Goal: Navigation & Orientation: Find specific page/section

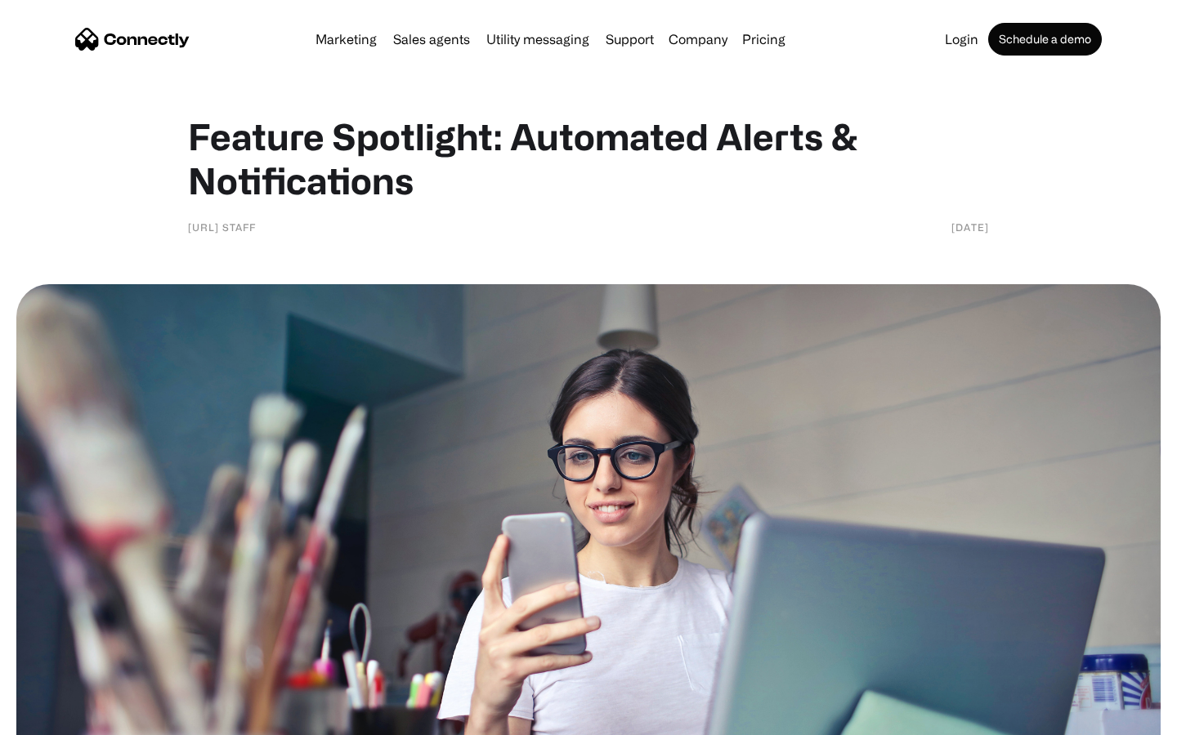
scroll to position [1099, 0]
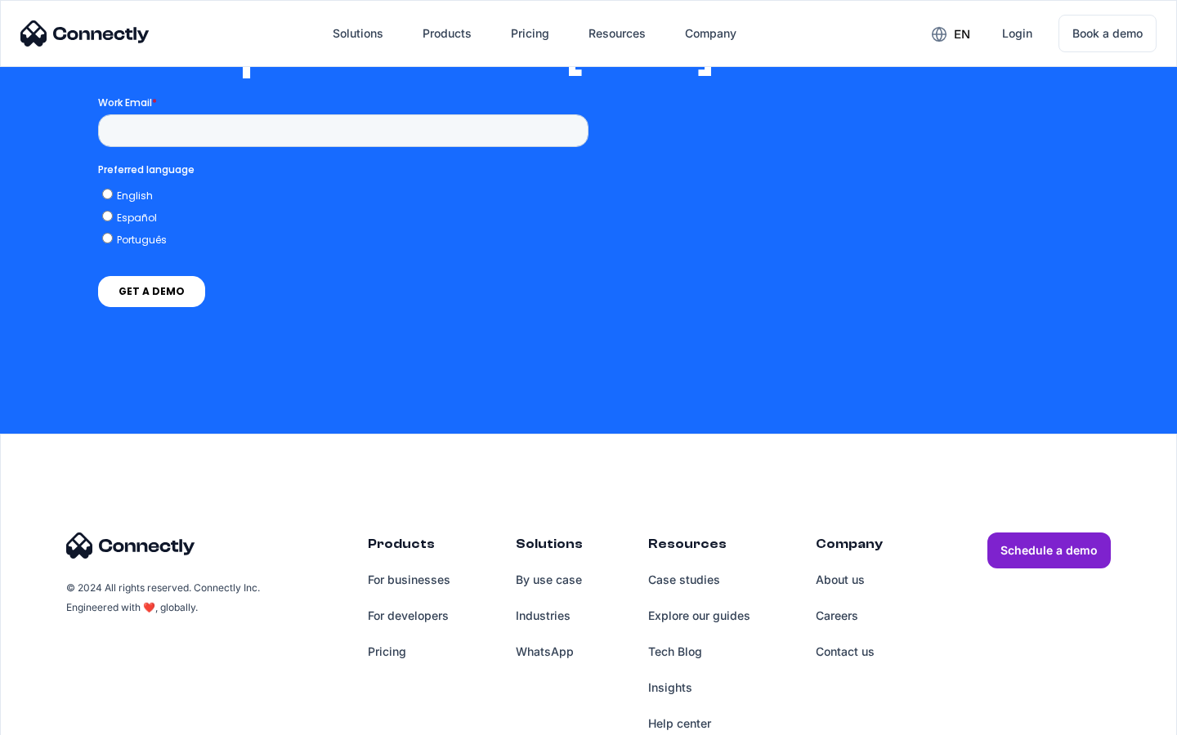
scroll to position [3338, 0]
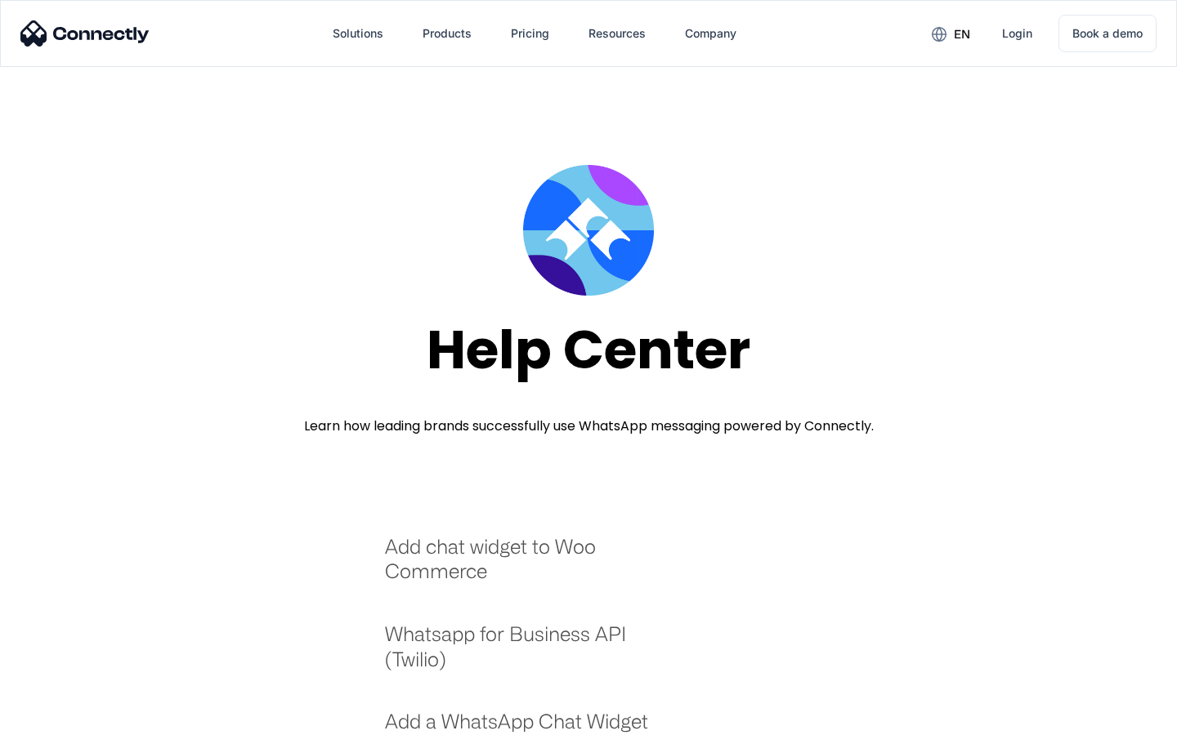
scroll to position [1776, 0]
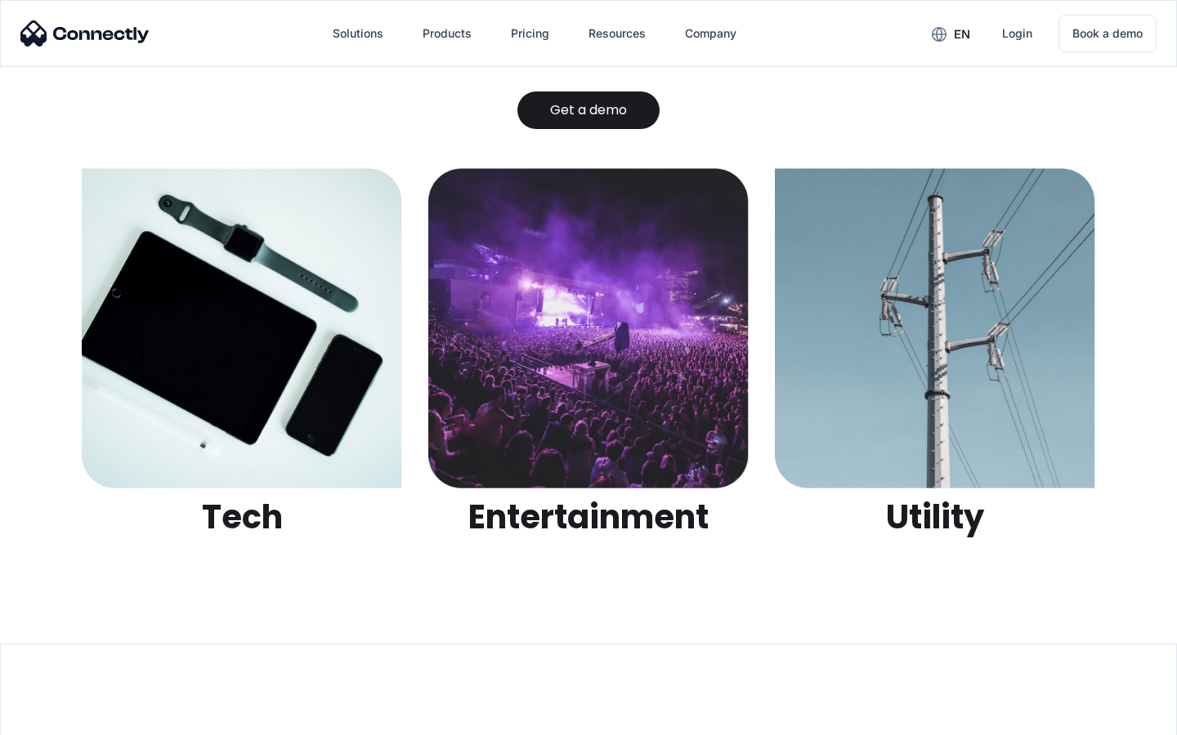
scroll to position [5155, 0]
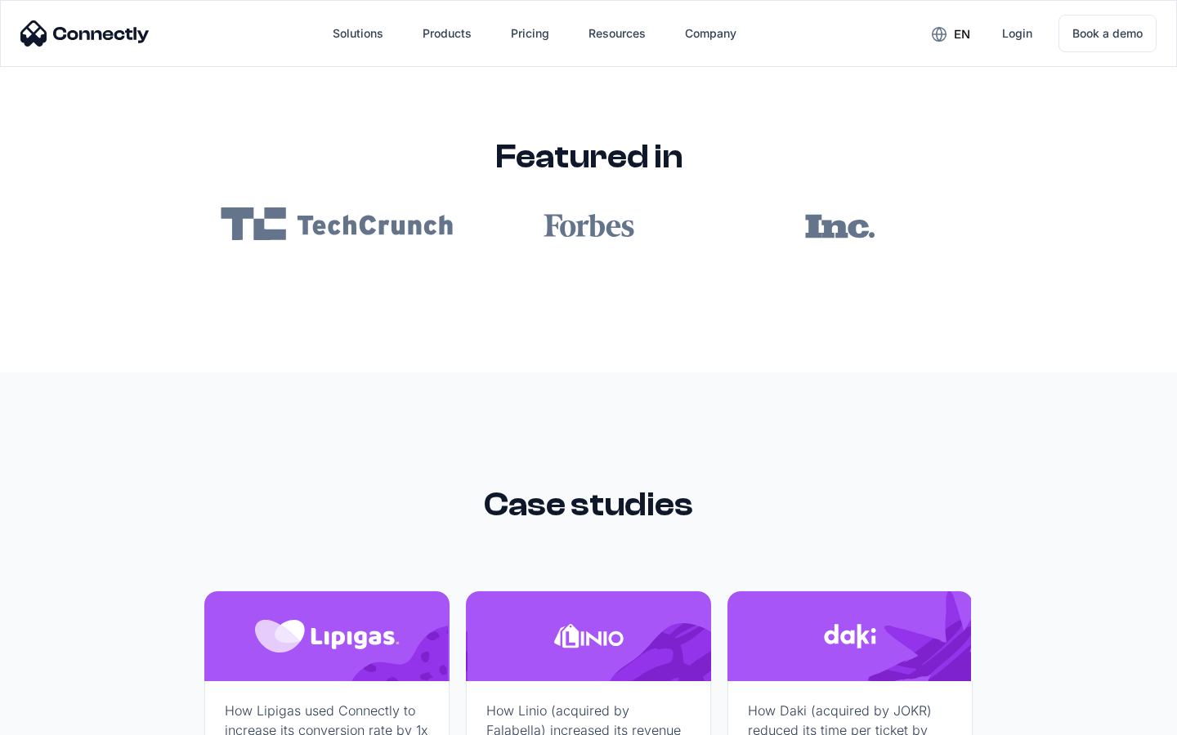
scroll to position [9785, 0]
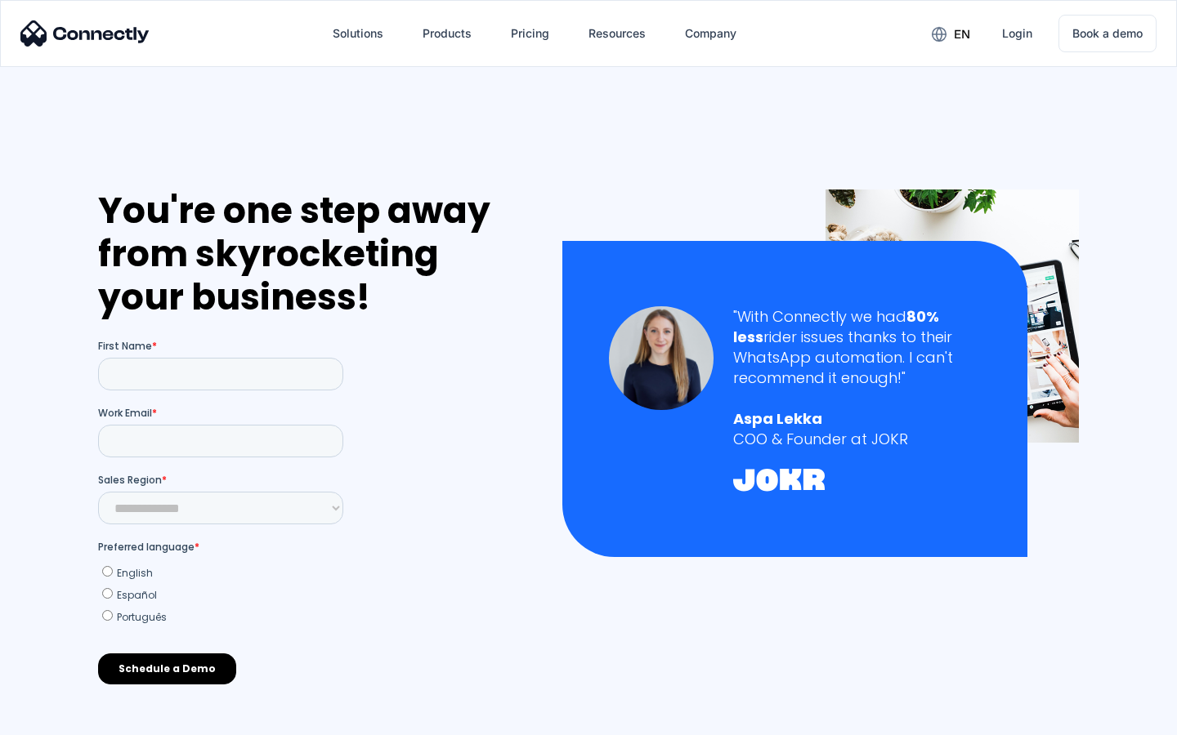
scroll to position [717, 0]
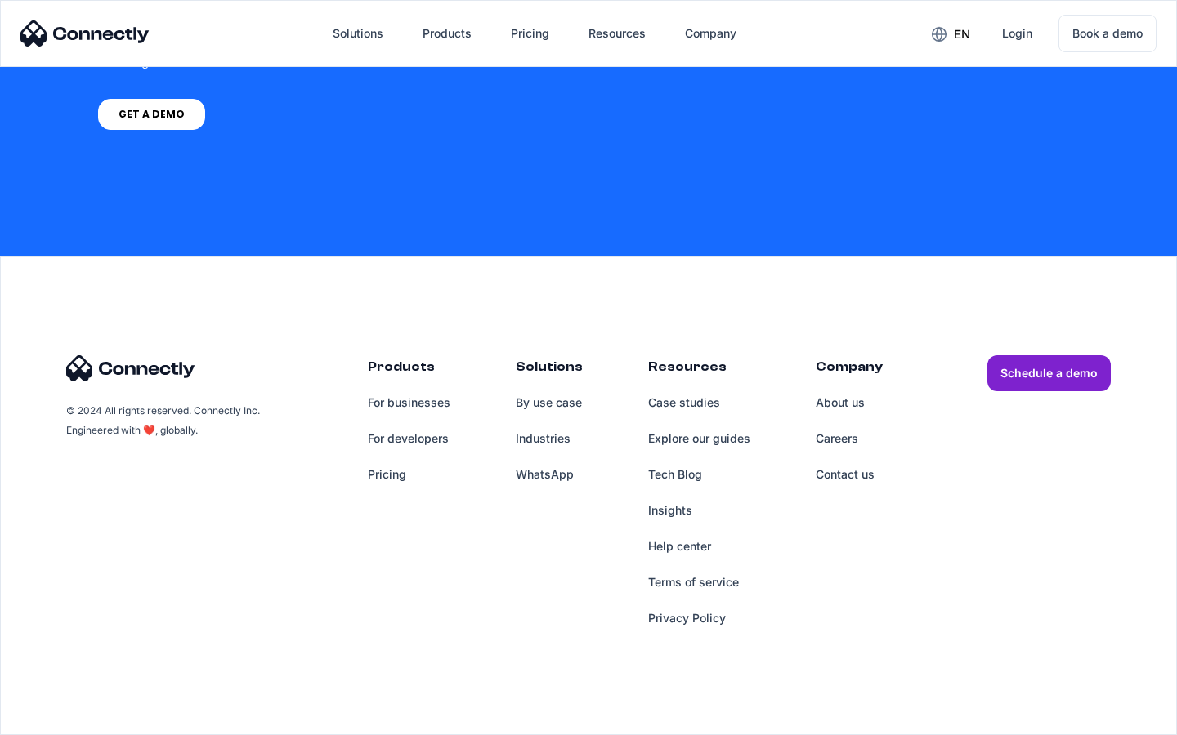
scroll to position [4655, 0]
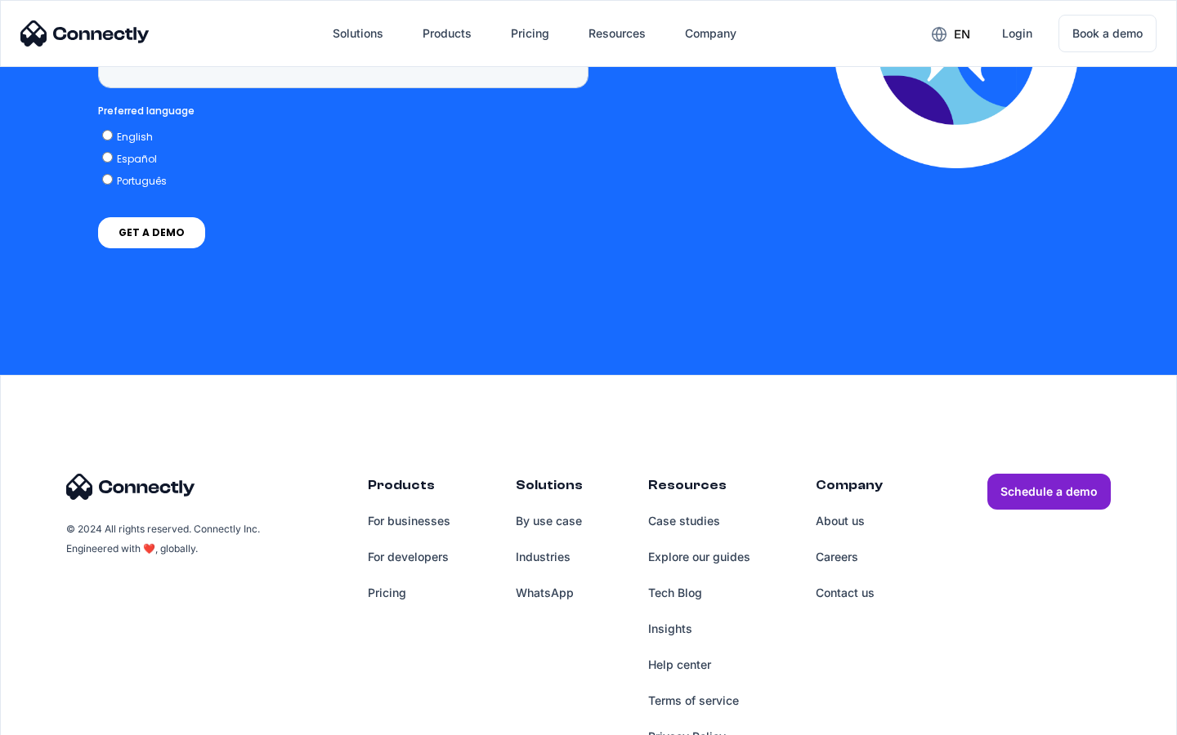
scroll to position [4160, 0]
